Goal: Check status: Check status

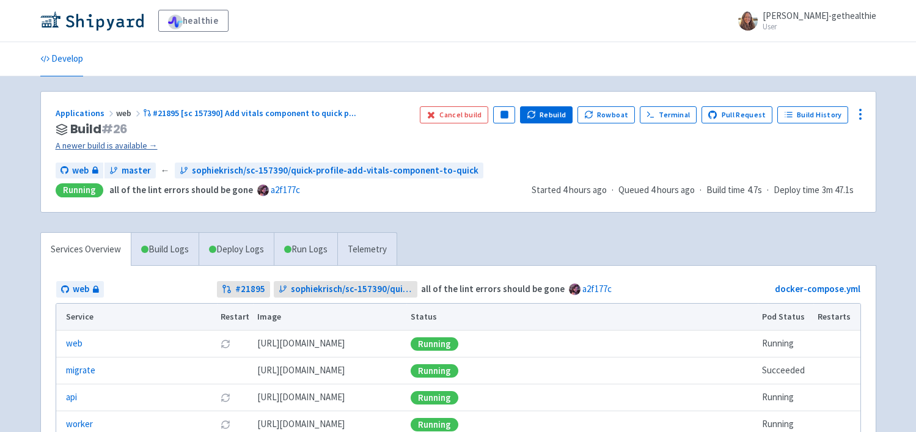
click at [142, 145] on link "A newer build is available →" at bounding box center [233, 146] width 354 height 14
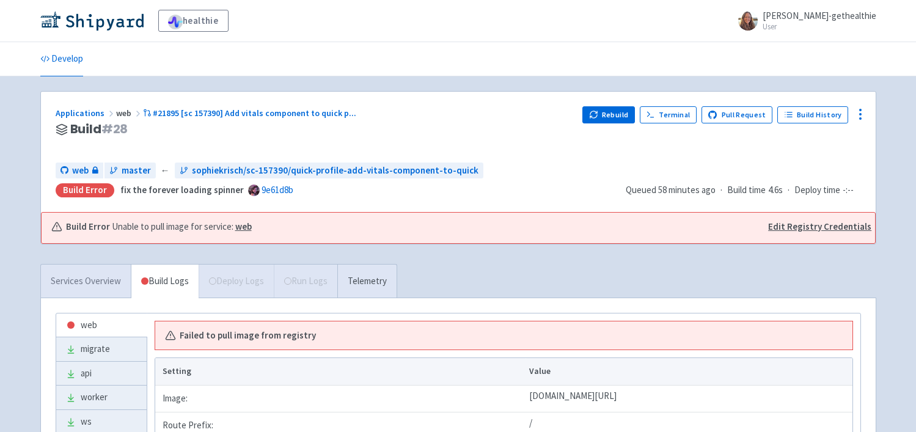
click at [84, 281] on link "Services Overview" at bounding box center [86, 282] width 90 height 34
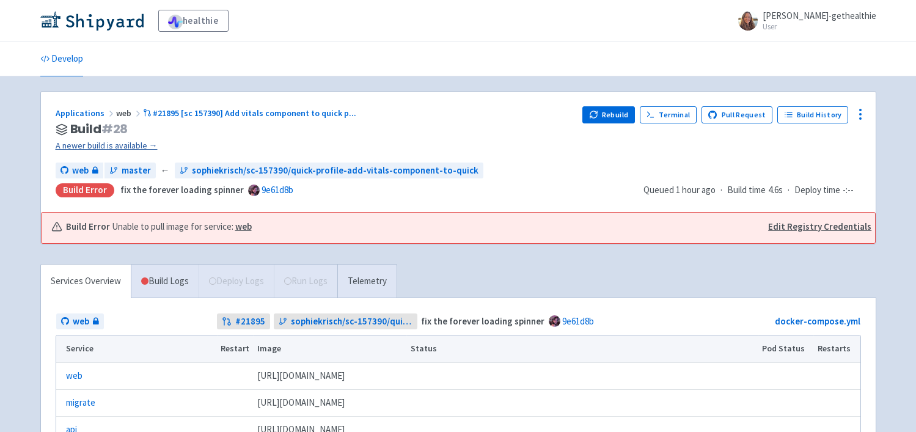
click at [122, 143] on link "A newer build is available →" at bounding box center [315, 146] width 518 height 14
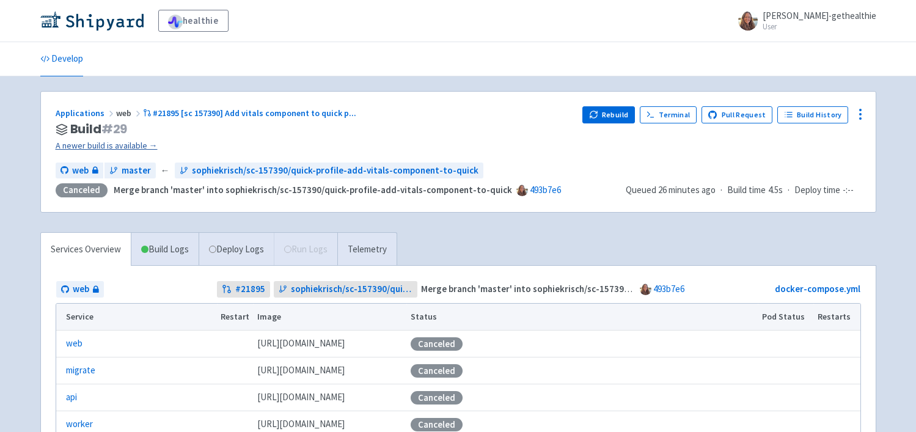
click at [146, 144] on link "A newer build is available →" at bounding box center [315, 146] width 518 height 14
